Goal: Transaction & Acquisition: Download file/media

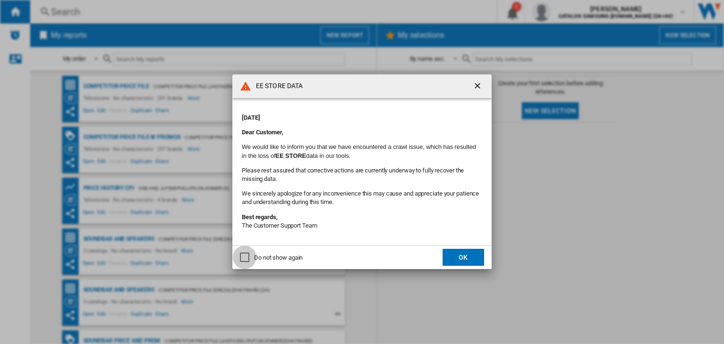
click at [241, 258] on div "Do not show again" at bounding box center [244, 257] width 9 height 9
click at [446, 259] on button "OK" at bounding box center [462, 257] width 41 height 17
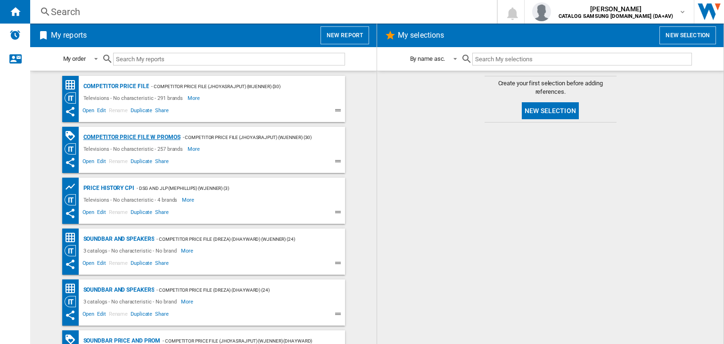
click at [101, 138] on div "Competitor price file w promos" at bounding box center [130, 137] width 99 height 12
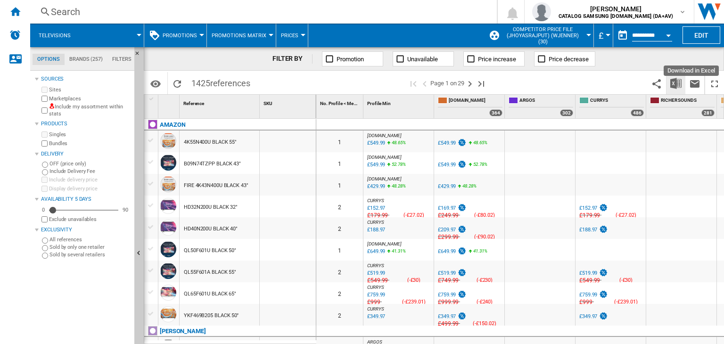
click at [673, 83] on img "Download in Excel" at bounding box center [675, 83] width 11 height 11
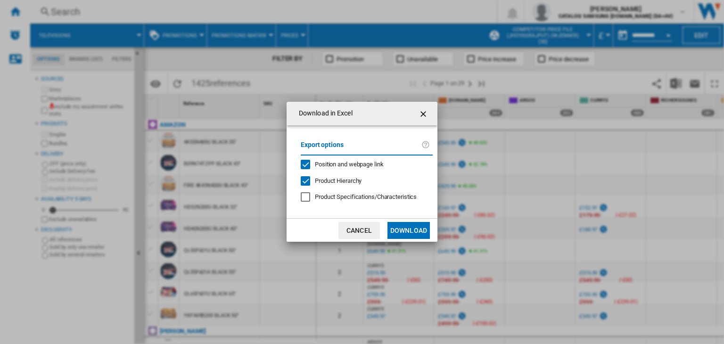
click at [345, 165] on span "Position and webpage link" at bounding box center [349, 164] width 69 height 7
click at [416, 230] on button "Download" at bounding box center [408, 230] width 42 height 17
